Goal: Participate in discussion

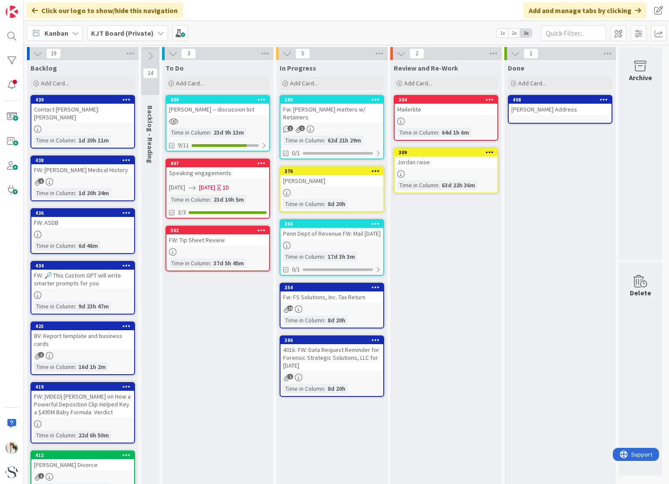
click at [217, 173] on div "Speaking engagements" at bounding box center [217, 172] width 103 height 11
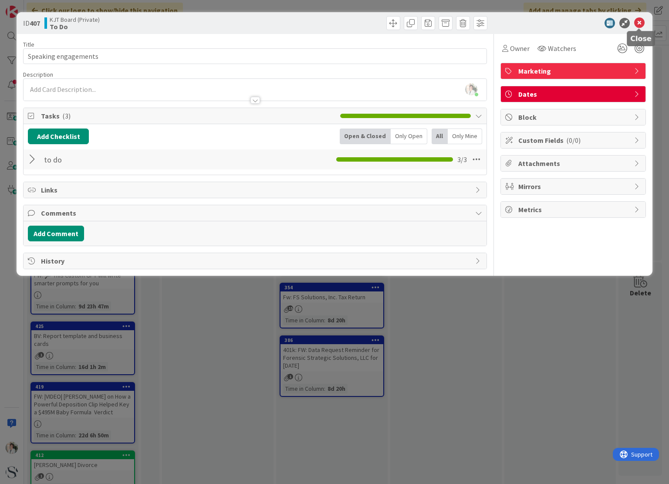
click at [640, 22] on icon at bounding box center [640, 23] width 10 height 10
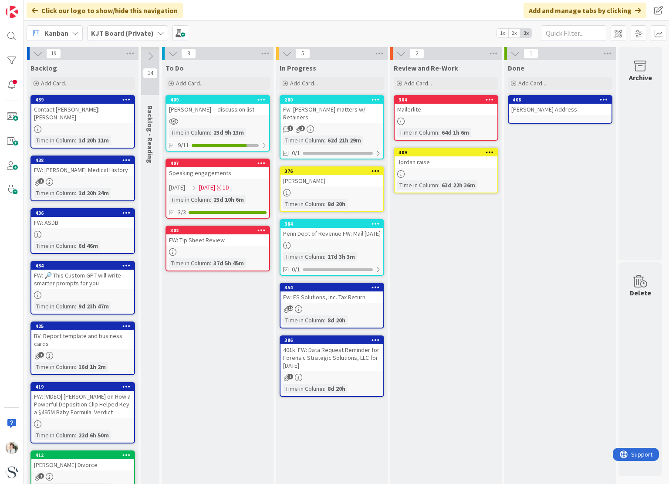
click at [252, 104] on div "Lindsay -- discussion list" at bounding box center [217, 109] width 103 height 11
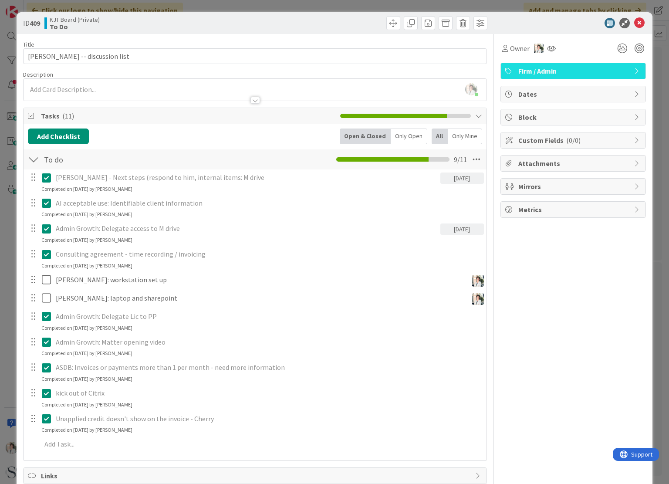
click at [397, 137] on div "Only Open" at bounding box center [409, 137] width 37 height 16
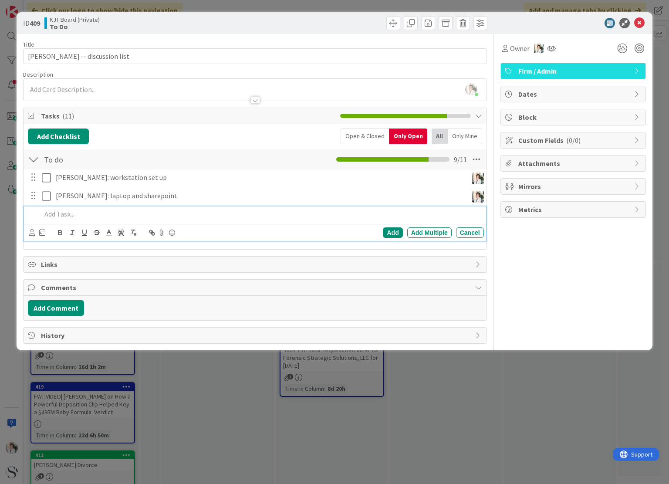
click at [58, 213] on p at bounding box center [260, 214] width 439 height 10
click at [79, 214] on p "Total billings - hours by employee" at bounding box center [260, 214] width 439 height 10
click at [398, 231] on div "Add" at bounding box center [393, 233] width 20 height 10
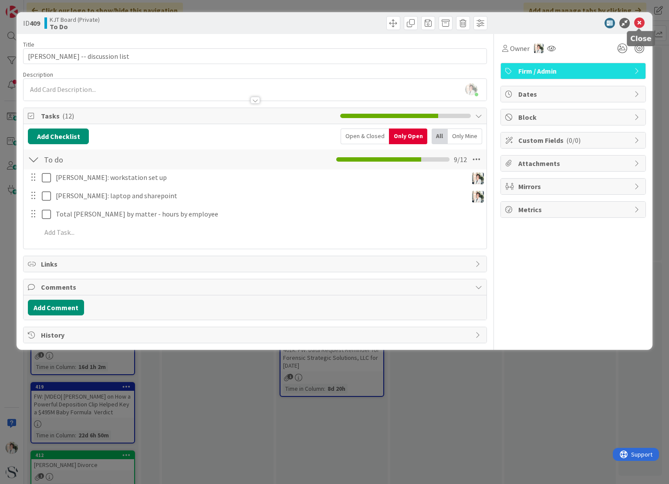
click at [641, 22] on icon at bounding box center [640, 23] width 10 height 10
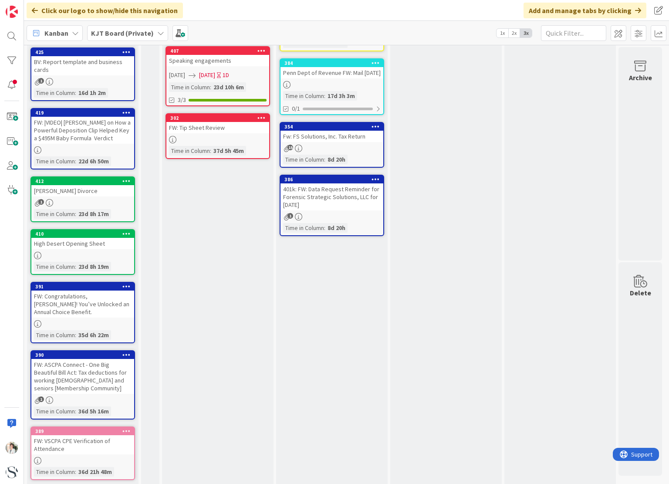
scroll to position [114, 0]
